Goal: Navigation & Orientation: Understand site structure

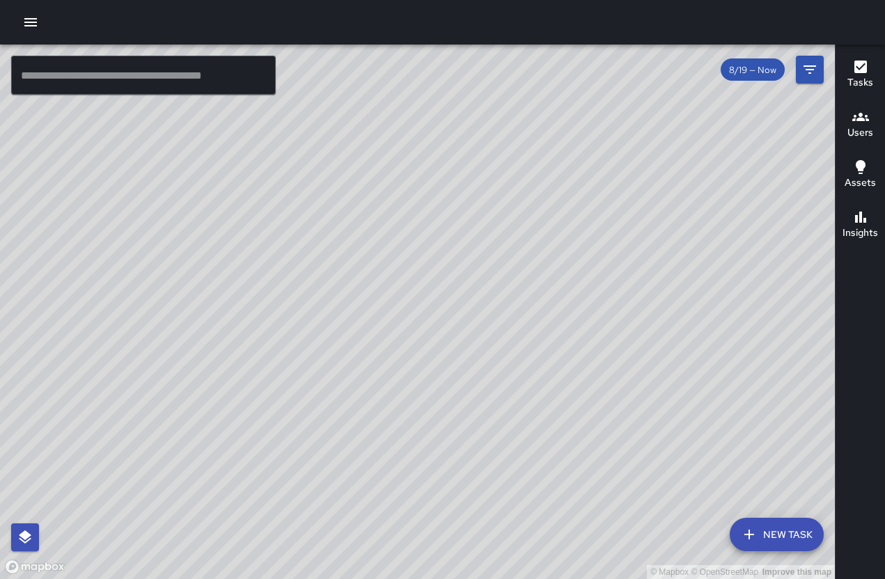
drag, startPoint x: 219, startPoint y: 295, endPoint x: 460, endPoint y: 119, distance: 298.0
click at [460, 119] on div "© Mapbox © OpenStreetMap Improve this map" at bounding box center [417, 312] width 835 height 535
drag, startPoint x: 345, startPoint y: 231, endPoint x: 377, endPoint y: 120, distance: 115.9
click at [377, 120] on div "© Mapbox © OpenStreetMap Improve this map" at bounding box center [417, 312] width 835 height 535
drag, startPoint x: 341, startPoint y: 267, endPoint x: 345, endPoint y: 166, distance: 100.3
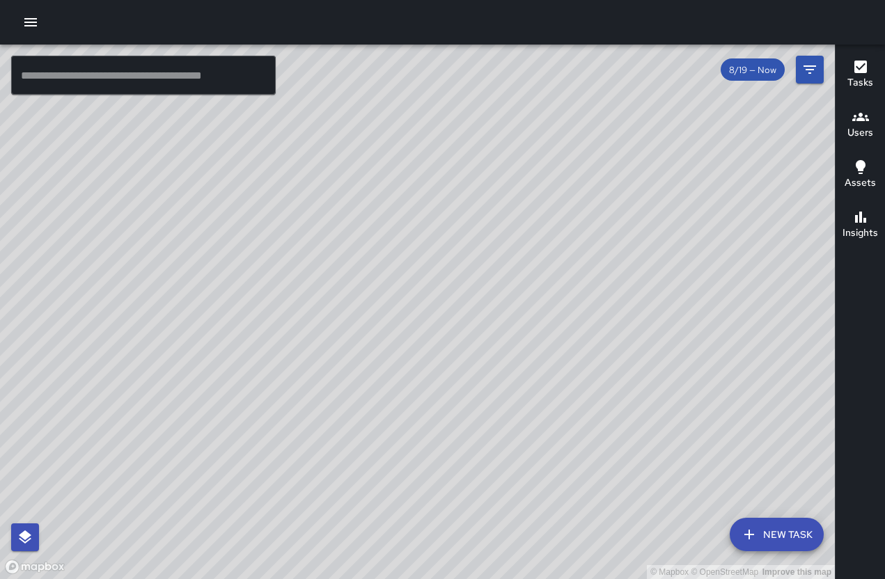
click at [345, 166] on div "© Mapbox © OpenStreetMap Improve this map" at bounding box center [417, 312] width 835 height 535
drag, startPoint x: 302, startPoint y: 333, endPoint x: 280, endPoint y: 286, distance: 51.7
click at [280, 286] on div "© Mapbox © OpenStreetMap Improve this map" at bounding box center [417, 312] width 835 height 535
drag, startPoint x: 270, startPoint y: 288, endPoint x: 291, endPoint y: 201, distance: 89.5
click at [291, 201] on div "© Mapbox © OpenStreetMap Improve this map" at bounding box center [417, 312] width 835 height 535
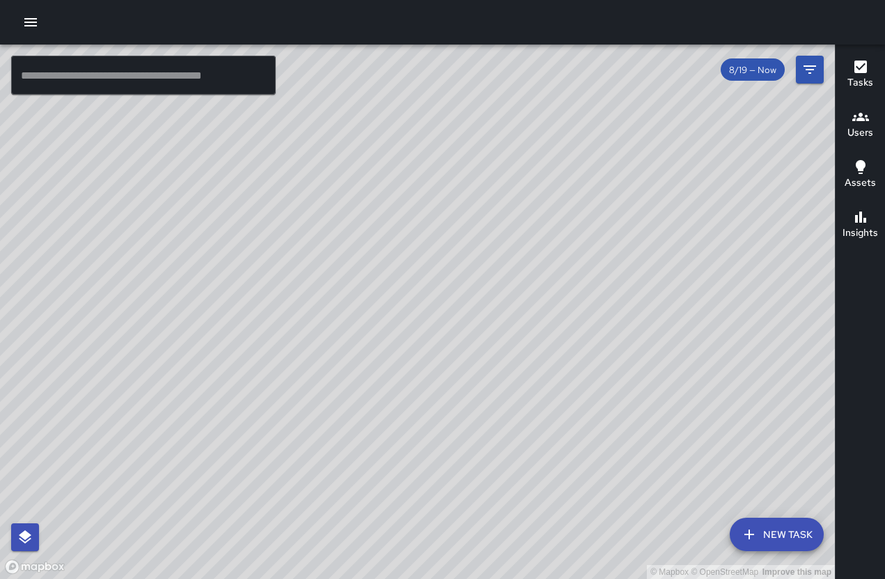
click at [251, 200] on div "© Mapbox © OpenStreetMap Improve this map" at bounding box center [417, 312] width 835 height 535
click at [861, 71] on icon "button" at bounding box center [861, 67] width 13 height 13
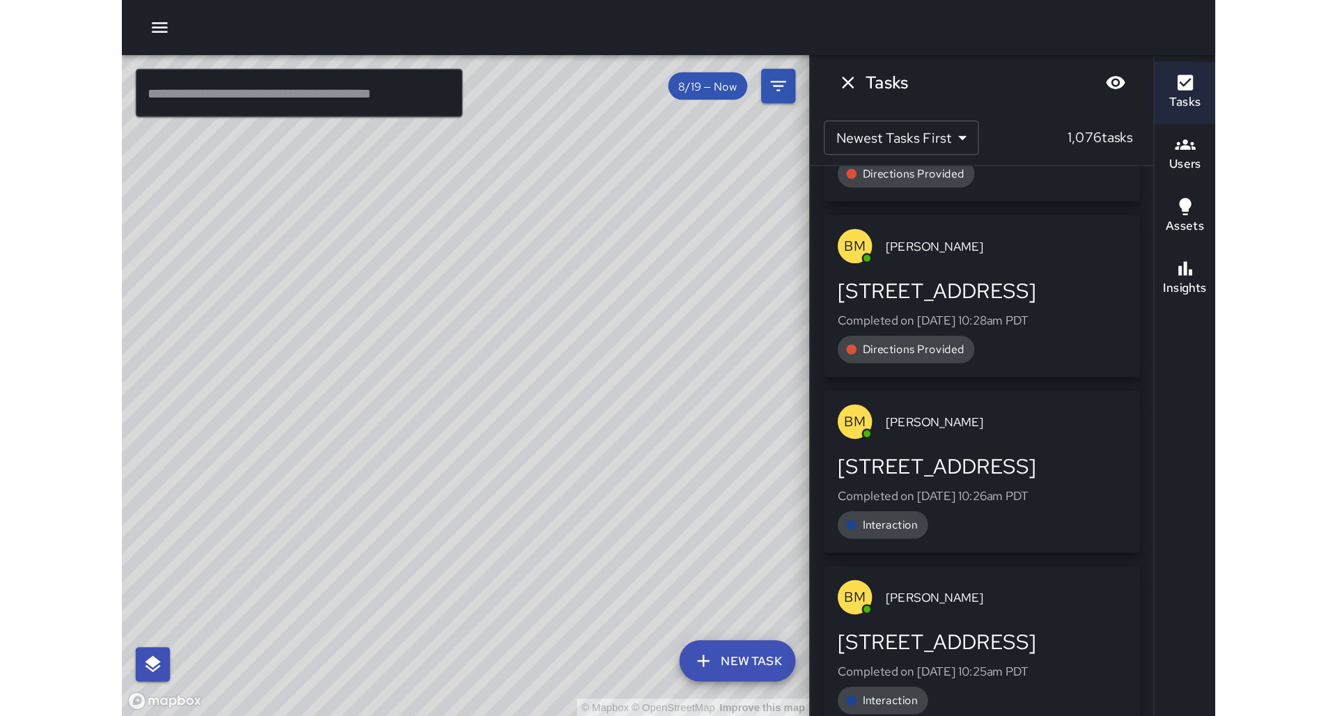
scroll to position [2815, 0]
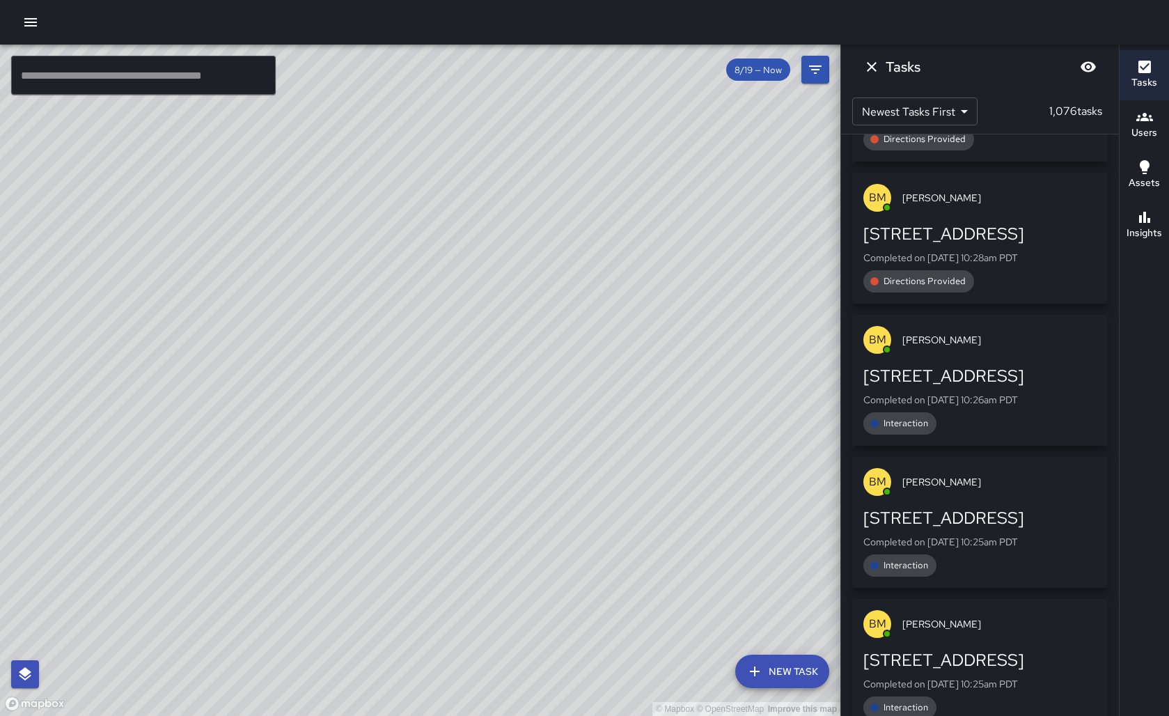
click at [490, 396] on div "© Mapbox © OpenStreetMap Improve this map" at bounding box center [420, 380] width 841 height 671
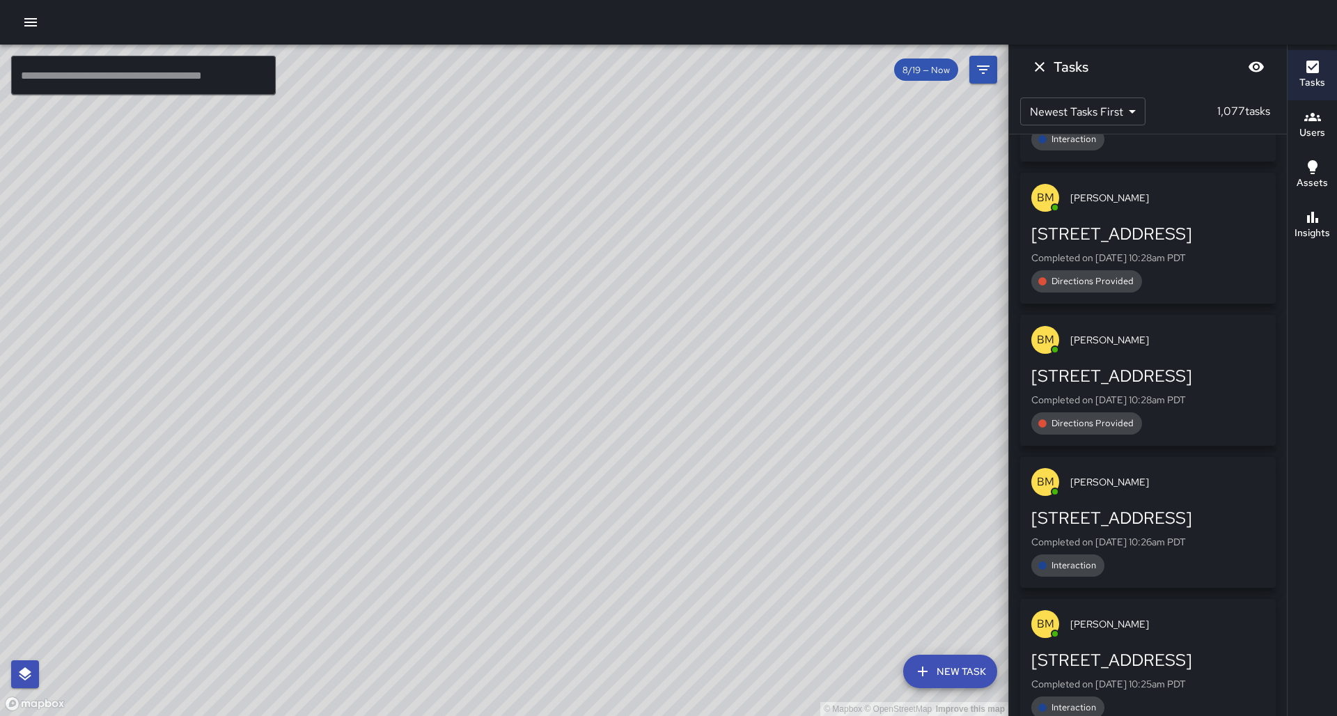
drag, startPoint x: 657, startPoint y: 357, endPoint x: 806, endPoint y: 519, distance: 220.3
click at [806, 519] on div "© Mapbox © OpenStreetMap Improve this map" at bounding box center [504, 380] width 1008 height 671
drag, startPoint x: 687, startPoint y: 387, endPoint x: 579, endPoint y: 419, distance: 112.8
click at [579, 419] on div "© Mapbox © OpenStreetMap Improve this map" at bounding box center [504, 380] width 1008 height 671
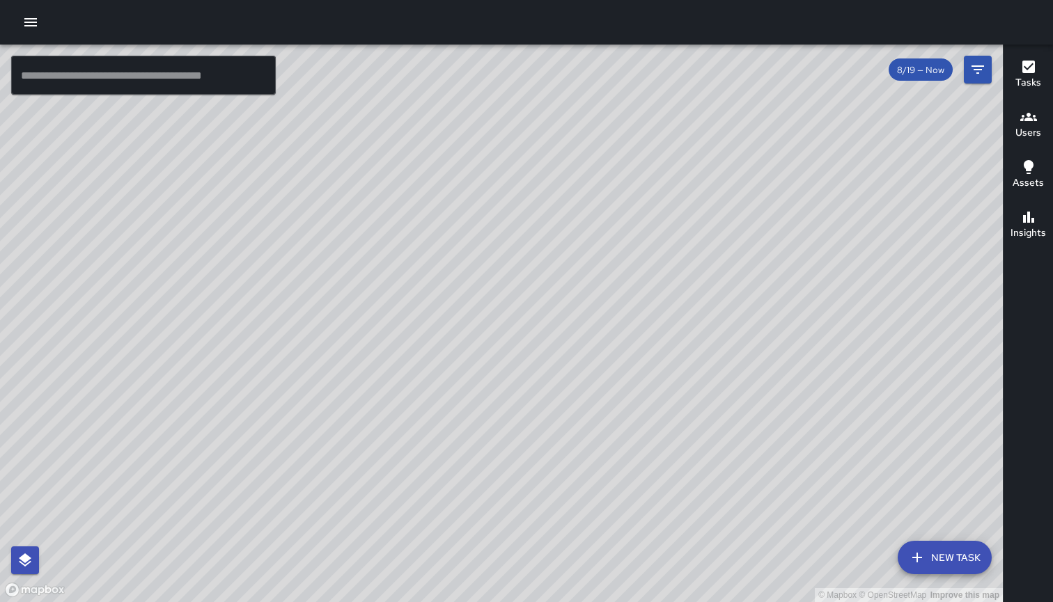
drag, startPoint x: 519, startPoint y: 539, endPoint x: 407, endPoint y: 444, distance: 146.2
click at [407, 444] on div "© Mapbox © OpenStreetMap Improve this map" at bounding box center [501, 324] width 1003 height 558
drag, startPoint x: 527, startPoint y: 302, endPoint x: 675, endPoint y: 409, distance: 183.1
click at [675, 409] on div "© Mapbox © OpenStreetMap Improve this map" at bounding box center [501, 324] width 1003 height 558
